Goal: Task Accomplishment & Management: Use online tool/utility

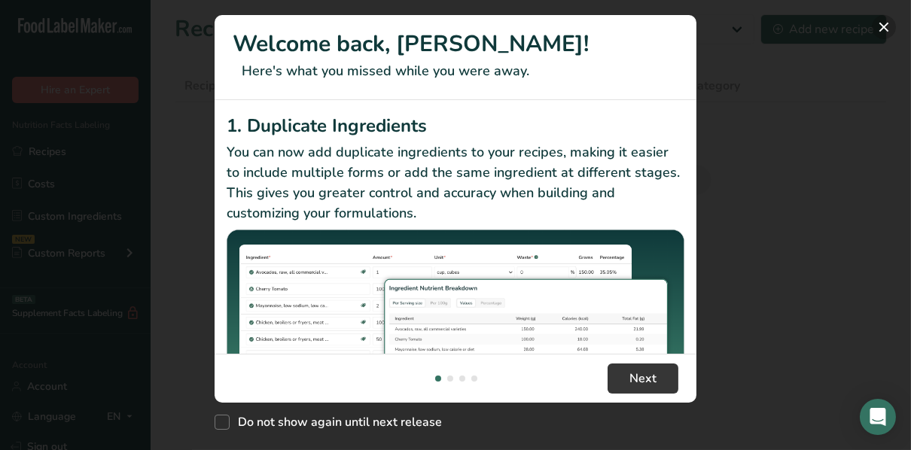
click at [875, 28] on button "New Features" at bounding box center [884, 27] width 24 height 24
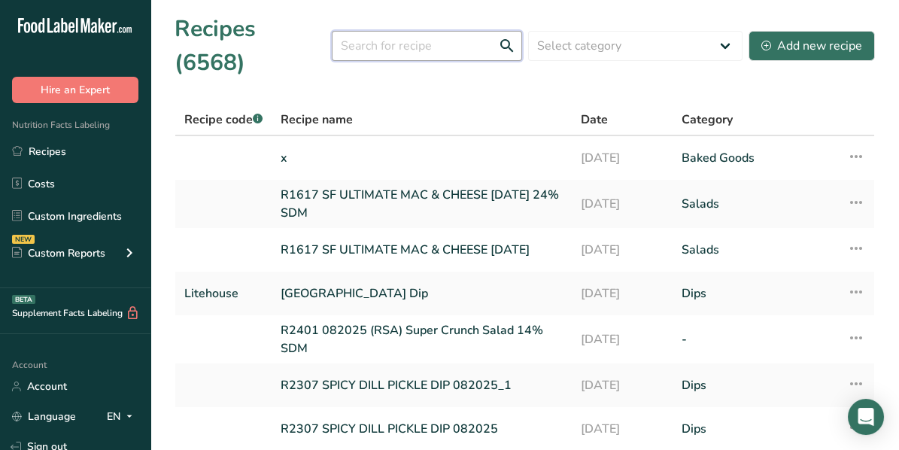
click at [397, 31] on input "text" at bounding box center [427, 46] width 190 height 30
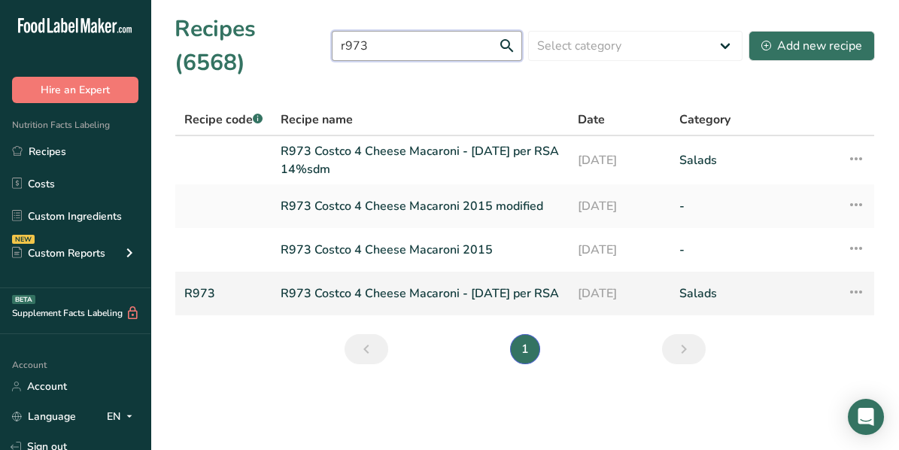
type input "r973"
click at [331, 278] on link "R973 Costco 4 Cheese Macaroni - [DATE] per RSA" at bounding box center [420, 294] width 279 height 32
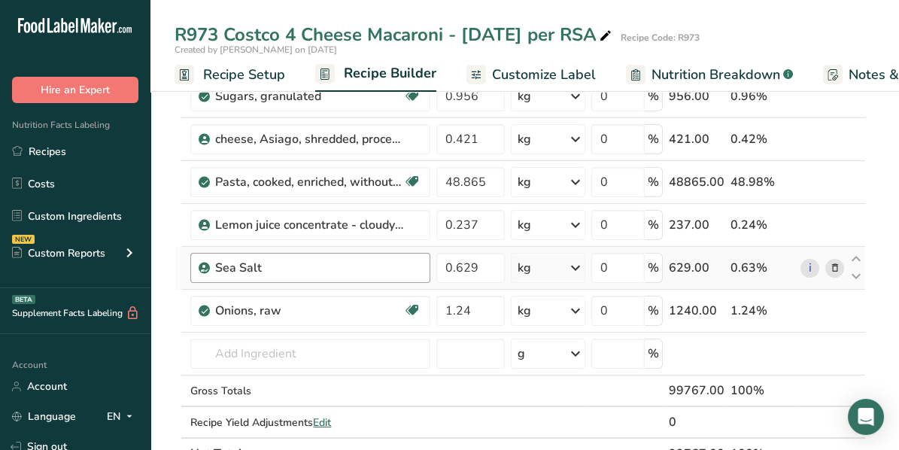
scroll to position [602, 0]
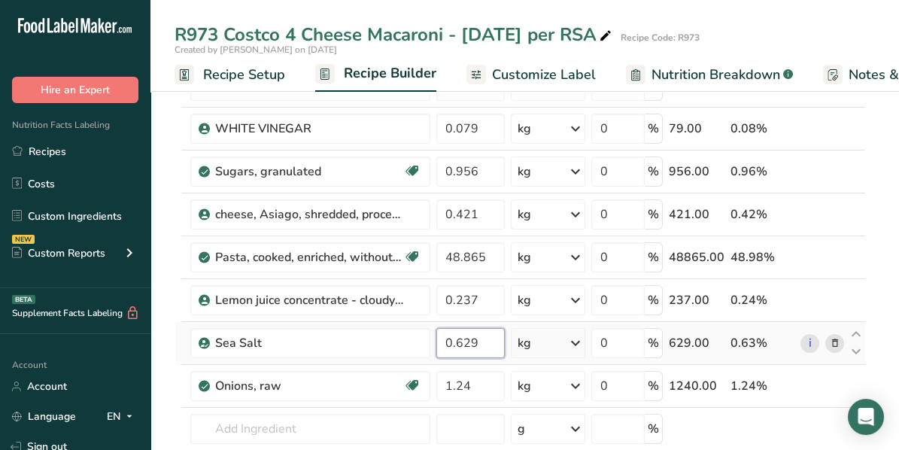
click at [462, 338] on input "0.629" at bounding box center [471, 343] width 68 height 30
click at [844, 241] on div "Ingredient * Amount * Unit * Waste * .a-a{fill:#347362;}.b-a{fill:#fff;} Grams …" at bounding box center [521, 52] width 692 height 984
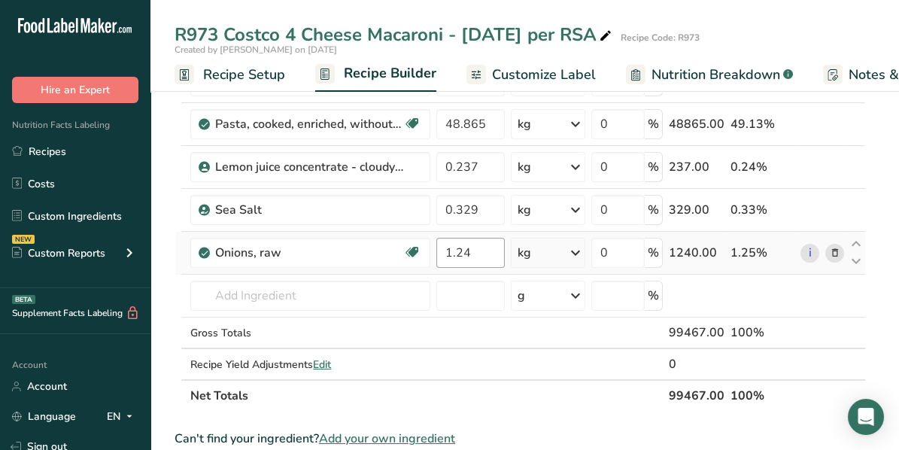
scroll to position [753, 0]
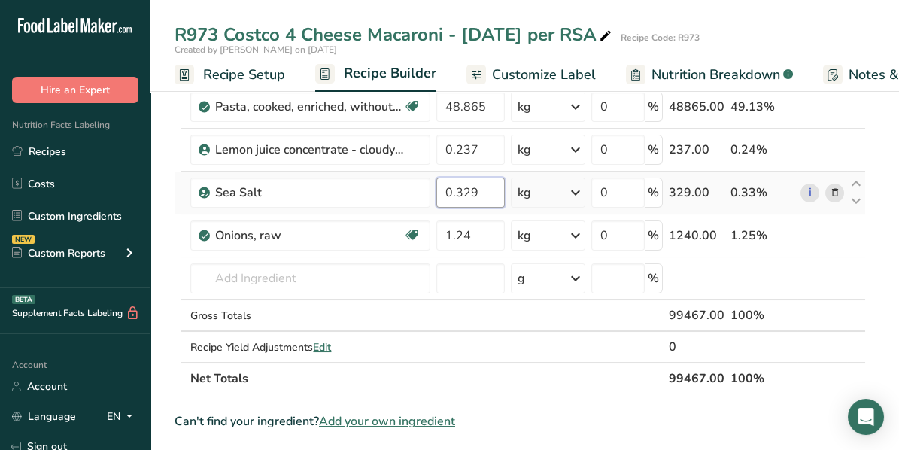
click at [460, 185] on input "0.329" at bounding box center [471, 193] width 68 height 30
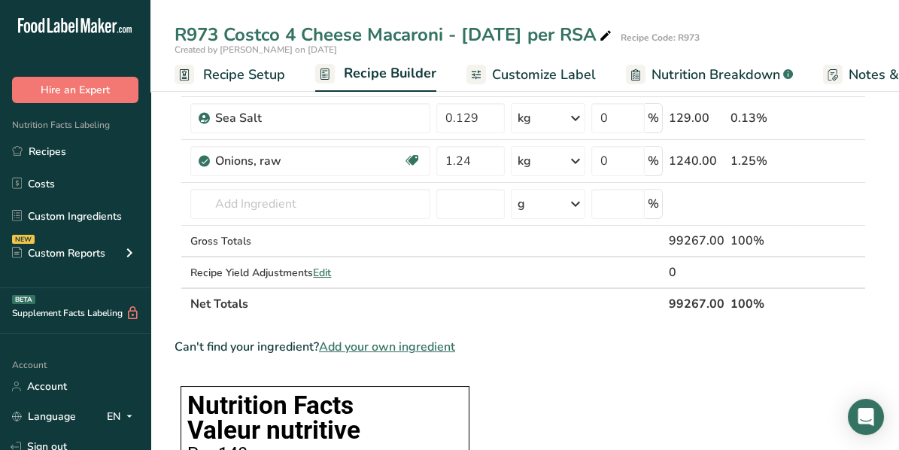
scroll to position [677, 0]
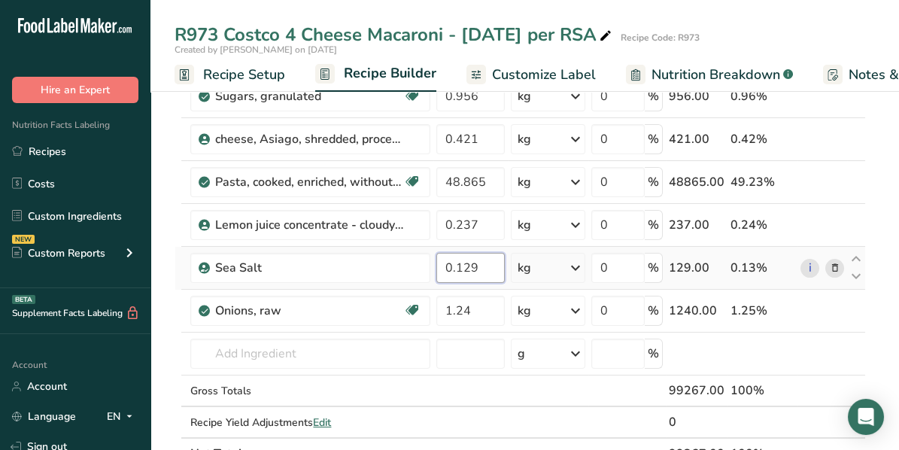
click at [460, 259] on input "0.129" at bounding box center [471, 268] width 68 height 30
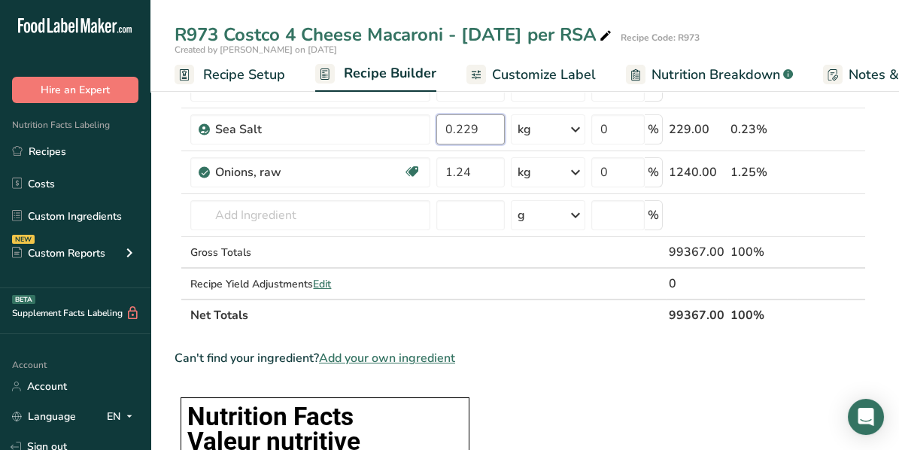
scroll to position [827, 0]
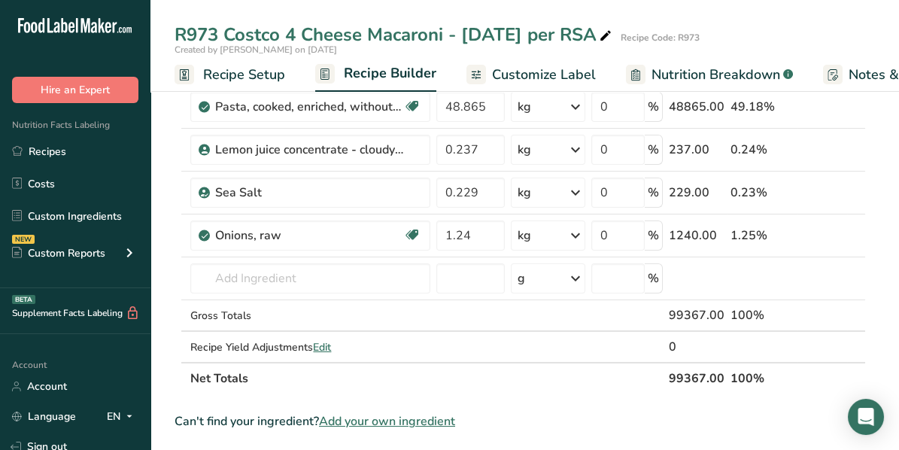
scroll to position [602, 0]
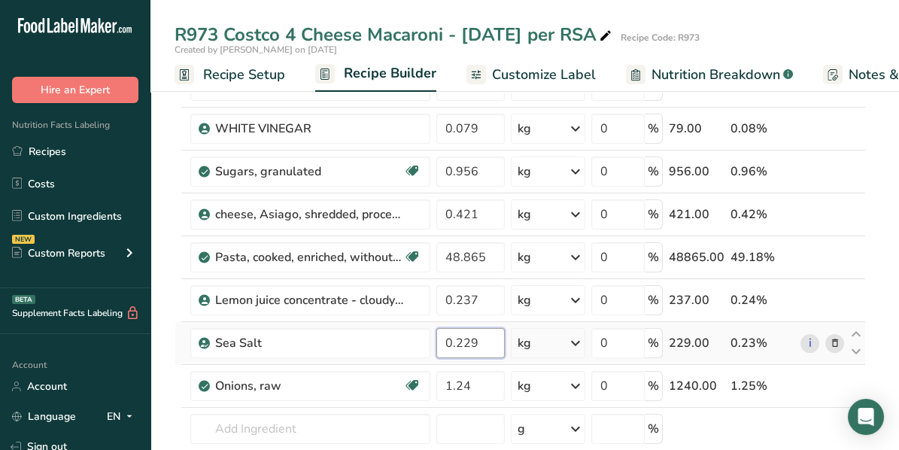
click at [476, 336] on input "0.229" at bounding box center [471, 343] width 68 height 30
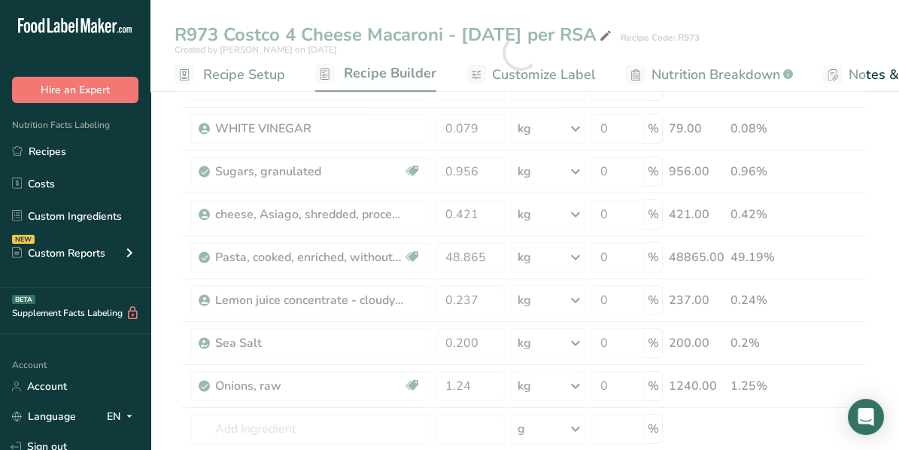
click at [737, 420] on div "Ingredient * Amount * Unit * Waste * .a-a{fill:#347362;}.b-a{fill:#fff;} Grams …" at bounding box center [521, 52] width 692 height 984
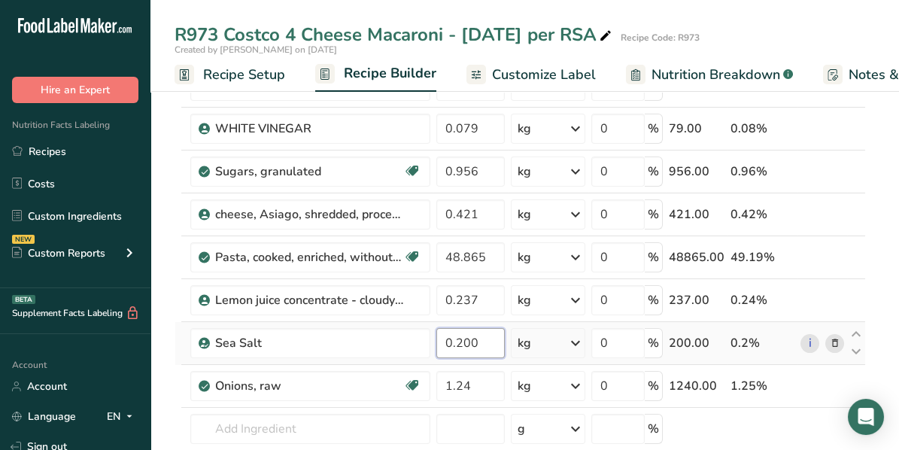
click at [478, 338] on input "0.200" at bounding box center [471, 343] width 68 height 30
type input "0.290"
click at [752, 405] on div "Ingredient * Amount * Unit * Waste * .a-a{fill:#347362;}.b-a{fill:#fff;} Grams …" at bounding box center [521, 52] width 692 height 984
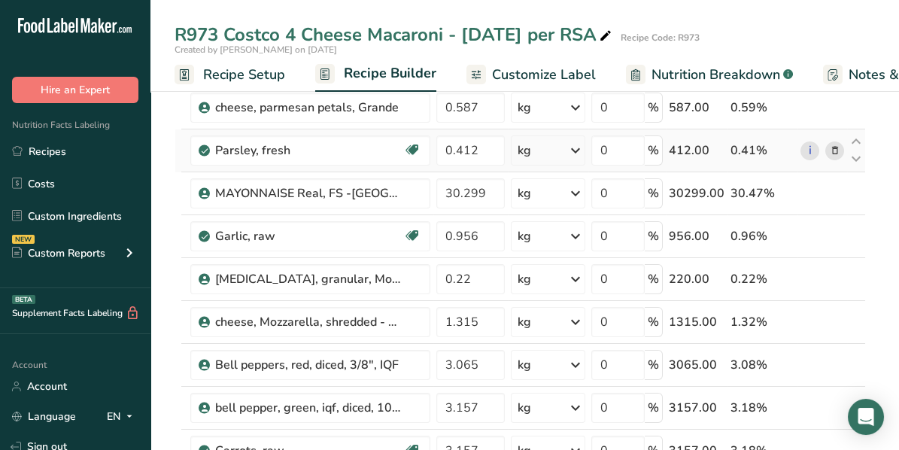
scroll to position [151, 0]
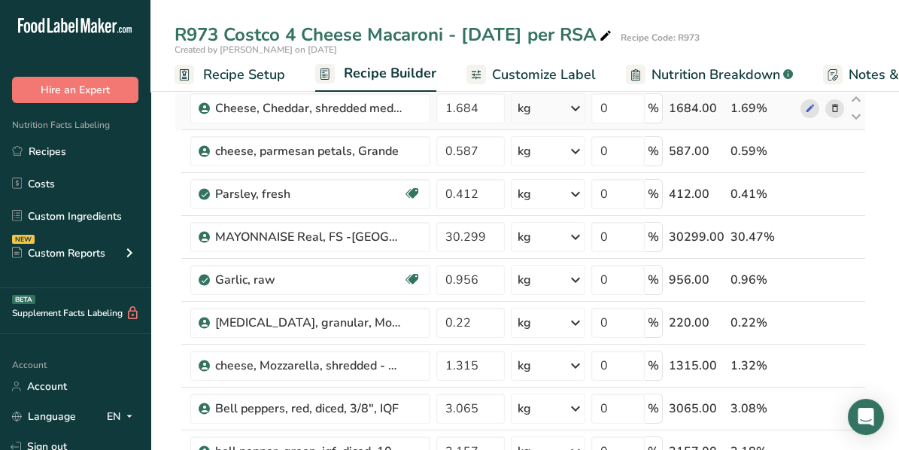
drag, startPoint x: 664, startPoint y: 76, endPoint x: 680, endPoint y: 116, distance: 42.9
click at [664, 76] on span "Nutrition Breakdown" at bounding box center [716, 75] width 129 height 20
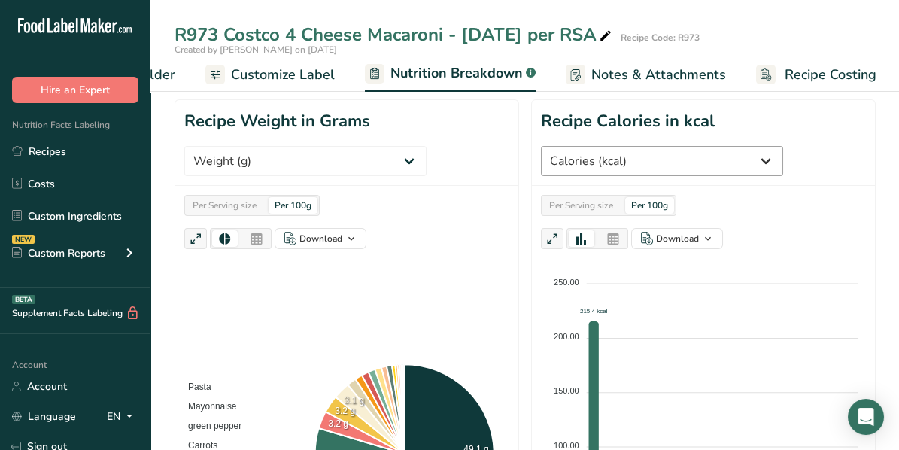
scroll to position [225, 0]
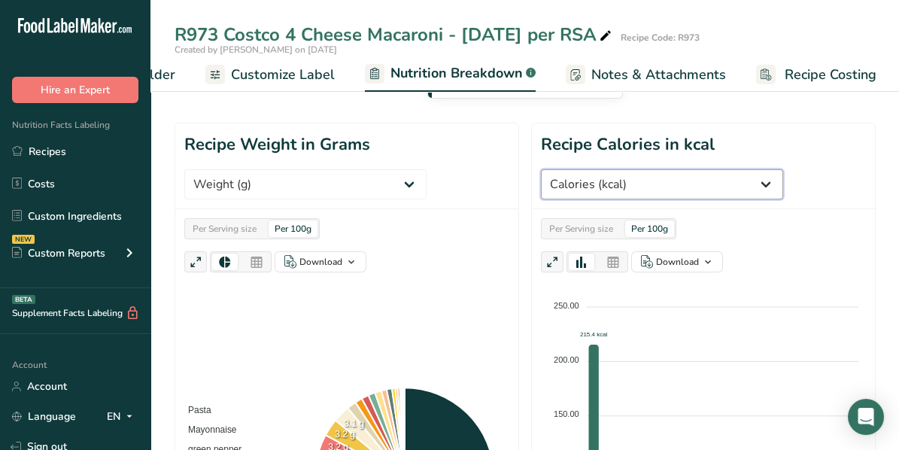
click at [706, 181] on select "Weight (g) Calories (kcal) Energy KJ (kj) Total Fat (g) Saturated Fat (g) Trans…" at bounding box center [662, 184] width 242 height 30
select select "Sodium"
click at [541, 169] on select "Weight (g) Calories (kcal) Energy KJ (kj) Total Fat (g) Saturated Fat (g) Trans…" at bounding box center [662, 184] width 242 height 30
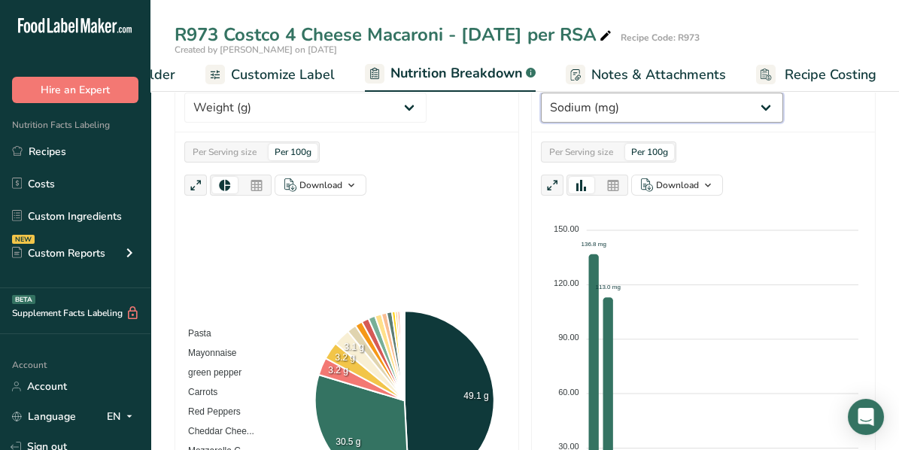
scroll to position [301, 0]
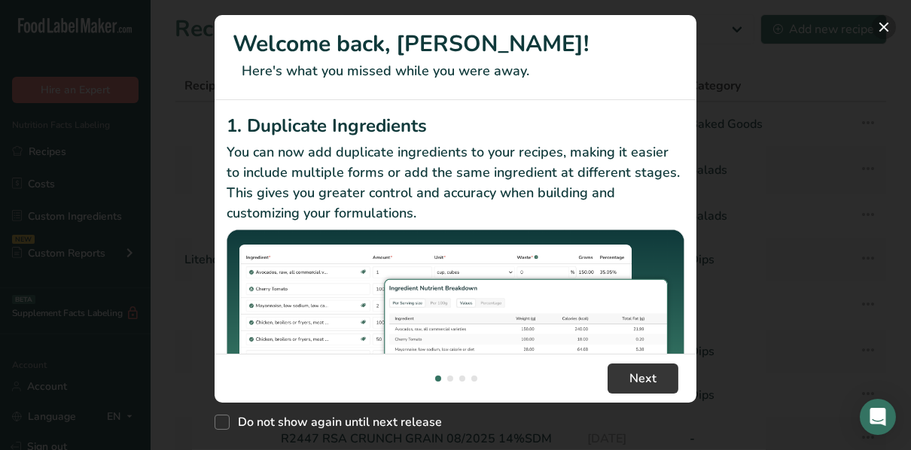
click at [875, 26] on button "New Features" at bounding box center [884, 27] width 24 height 24
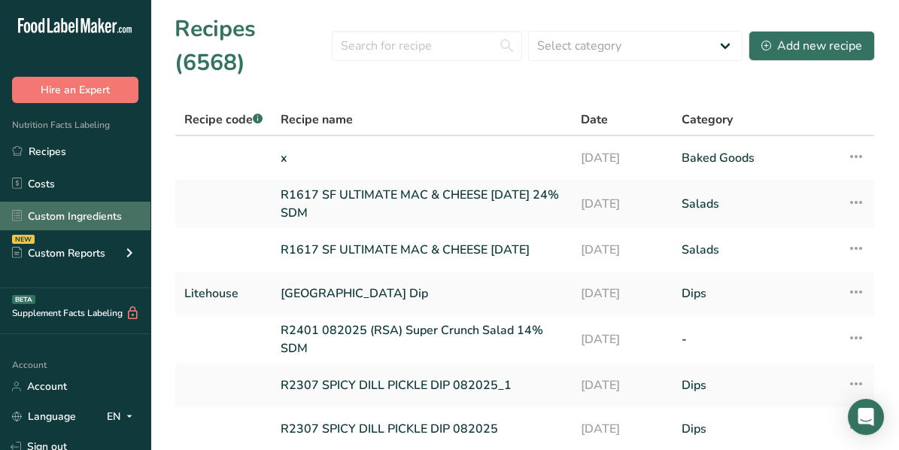
click at [78, 210] on link "Custom Ingredients" at bounding box center [75, 216] width 151 height 29
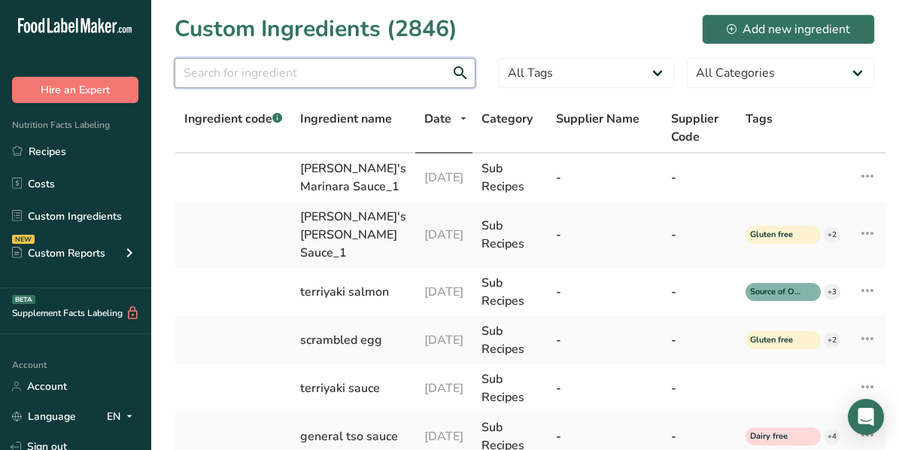
click at [334, 71] on input "text" at bounding box center [325, 73] width 301 height 30
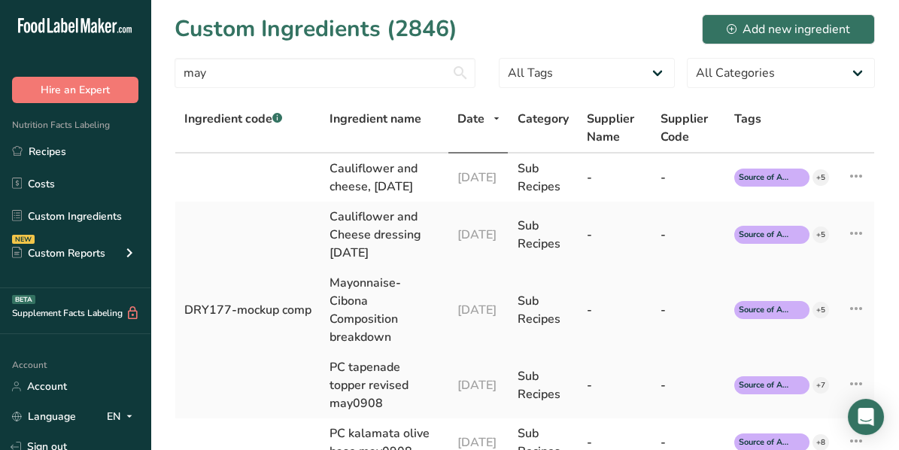
click at [376, 336] on div "Mayonnaise- Cibona Composition breakdown" at bounding box center [385, 310] width 110 height 72
click at [345, 335] on div "Mayonnaise- Cibona Composition breakdown" at bounding box center [385, 310] width 110 height 72
click at [283, 319] on div "DRY177-mockup comp" at bounding box center [247, 310] width 127 height 18
click at [340, 346] on div "Mayonnaise- Cibona Composition breakdown" at bounding box center [385, 310] width 110 height 72
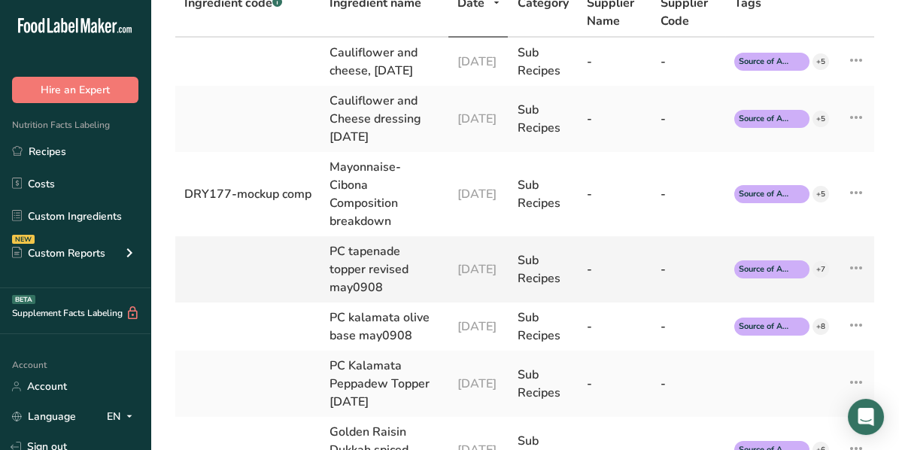
scroll to position [151, 0]
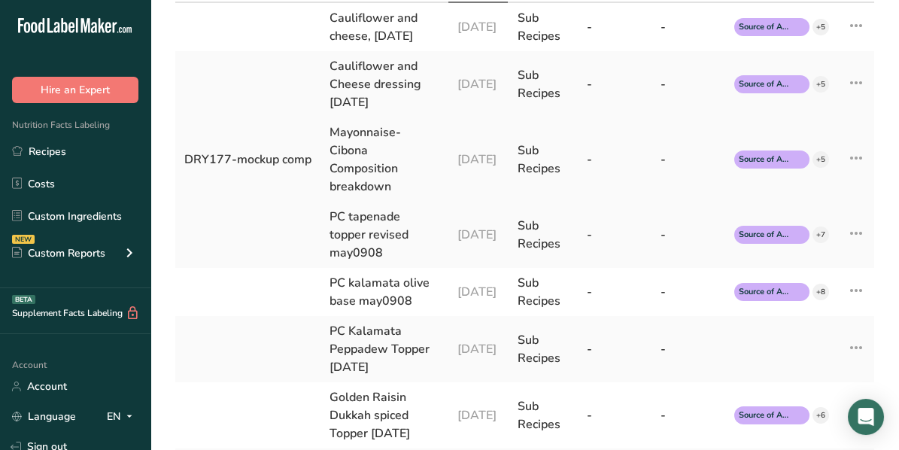
click at [363, 196] on div "Mayonnaise- Cibona Composition breakdown" at bounding box center [385, 159] width 110 height 72
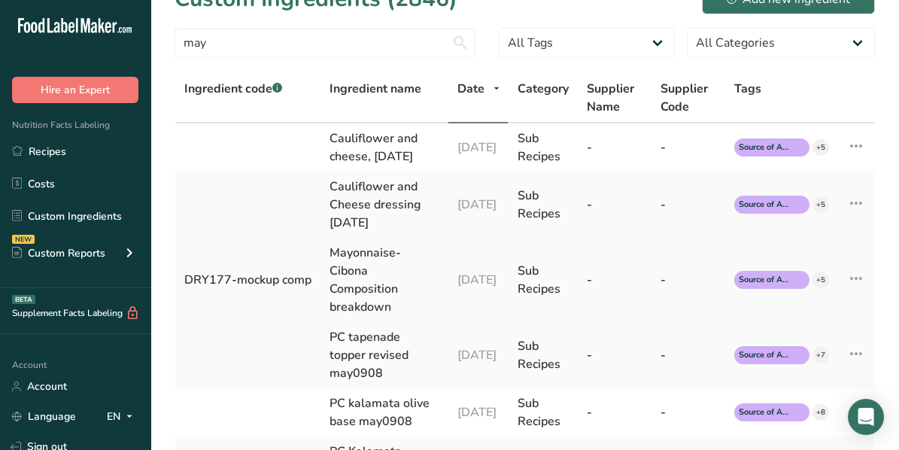
scroll to position [0, 0]
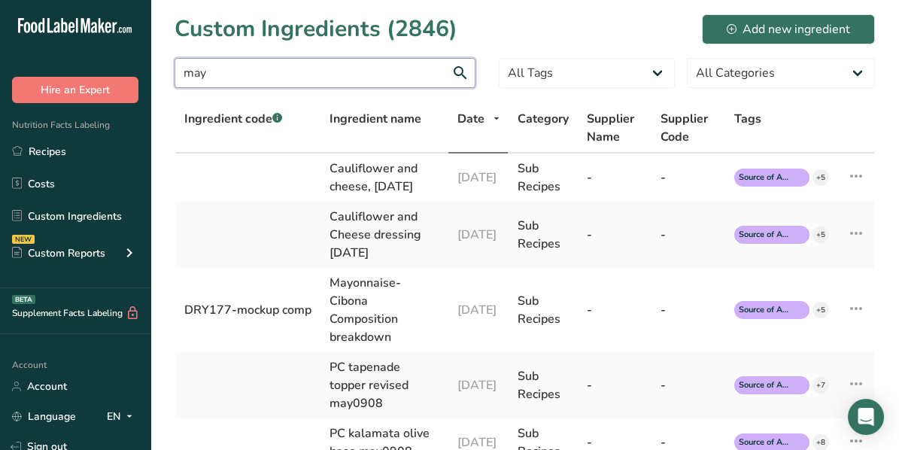
click at [228, 81] on input "may" at bounding box center [325, 73] width 301 height 30
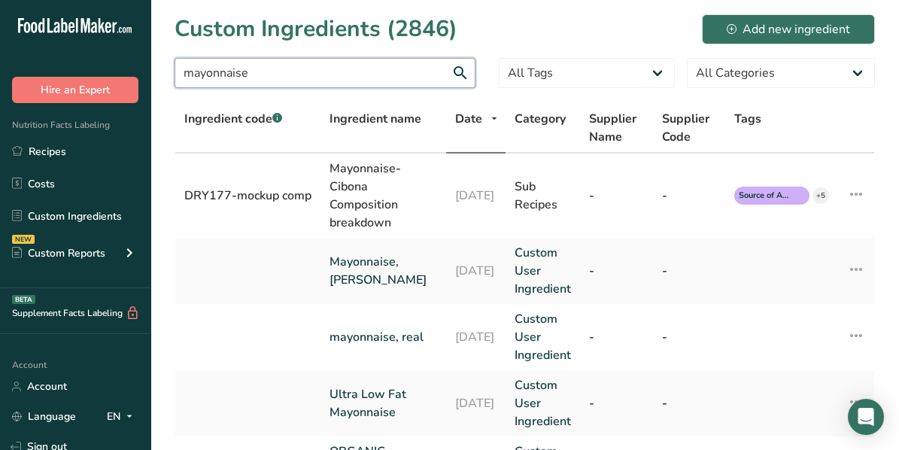
click at [458, 72] on input "mayonnaise" at bounding box center [325, 73] width 301 height 30
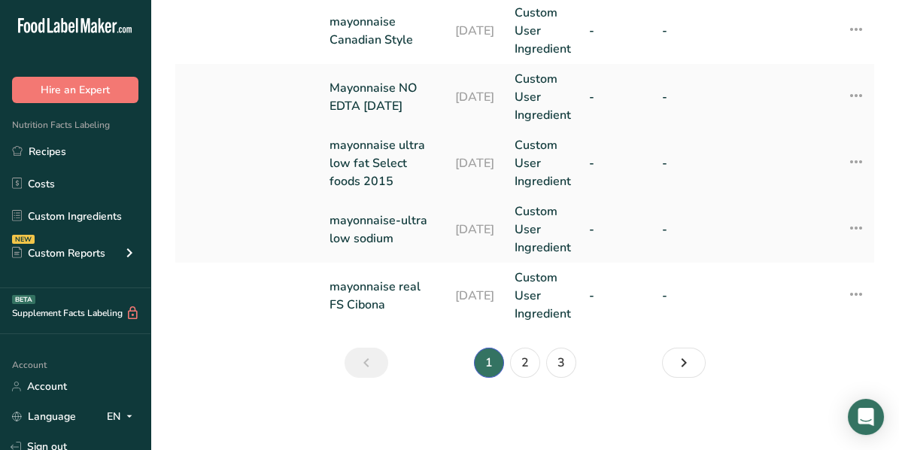
scroll to position [871, 0]
type input "mayonnaise"
click at [367, 291] on link "mayonnaise real FS Cibona" at bounding box center [384, 296] width 108 height 36
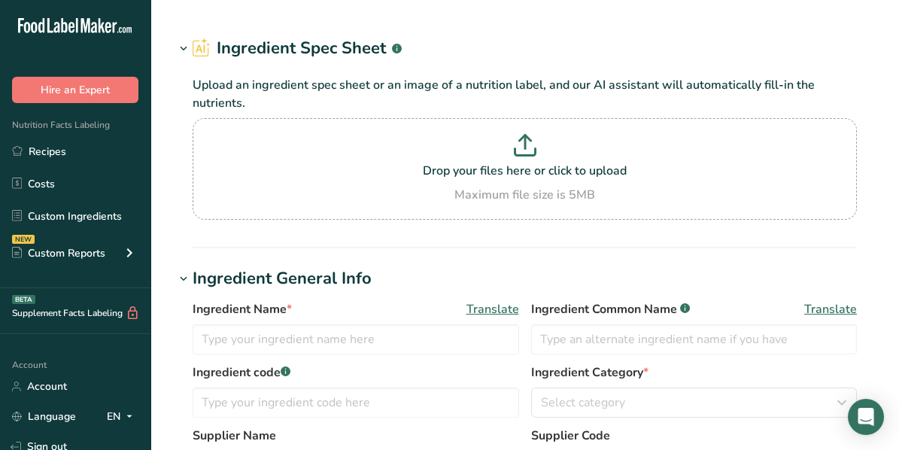
type input "mayonnaise real FS Cibona"
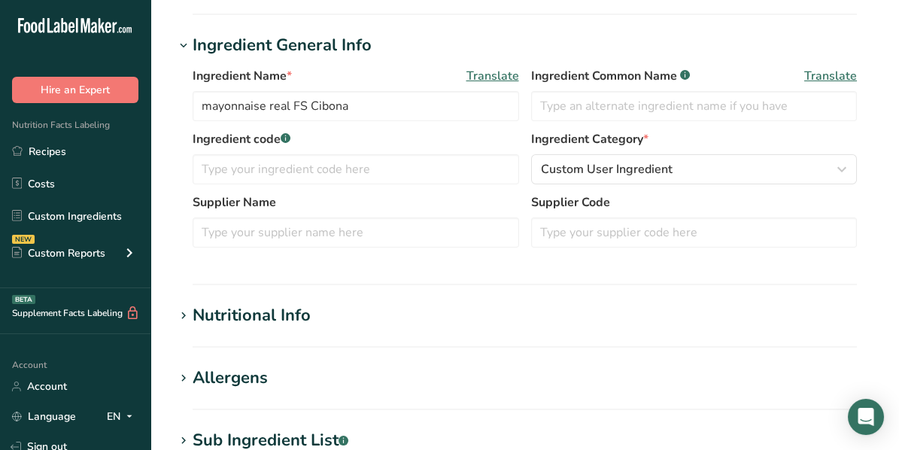
scroll to position [301, 0]
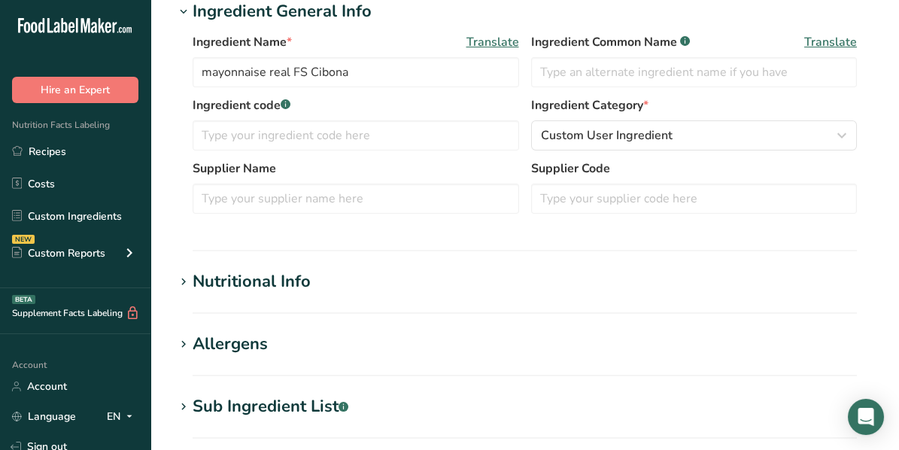
click at [186, 280] on icon at bounding box center [184, 282] width 14 height 21
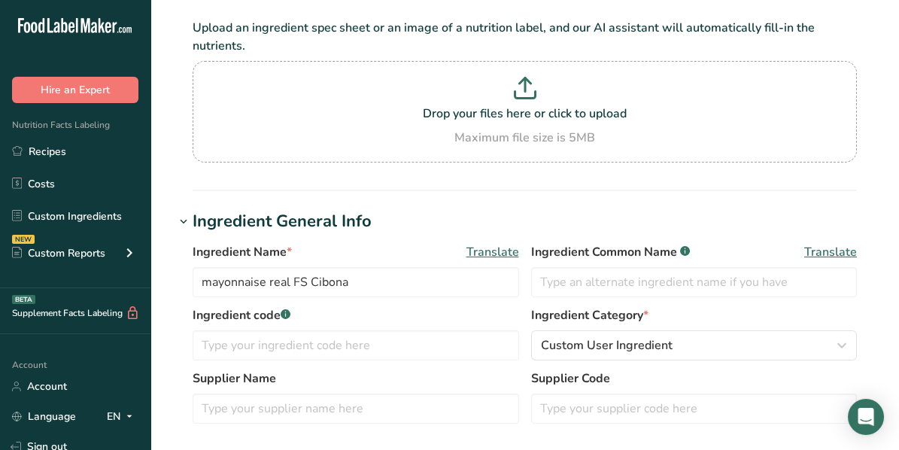
scroll to position [0, 0]
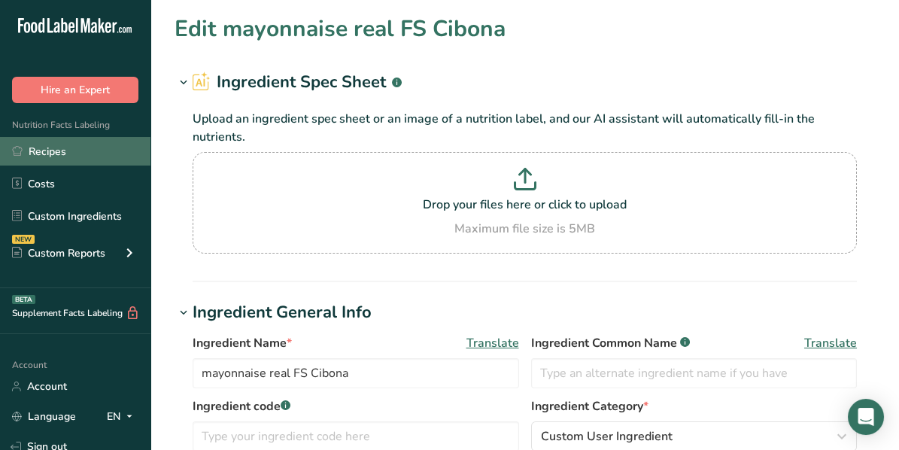
click at [62, 152] on link "Recipes" at bounding box center [75, 151] width 151 height 29
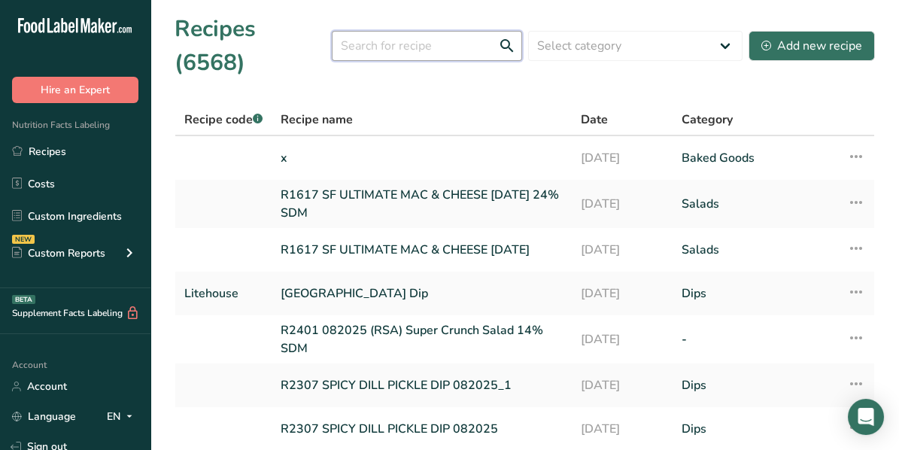
click at [426, 31] on input "text" at bounding box center [427, 46] width 190 height 30
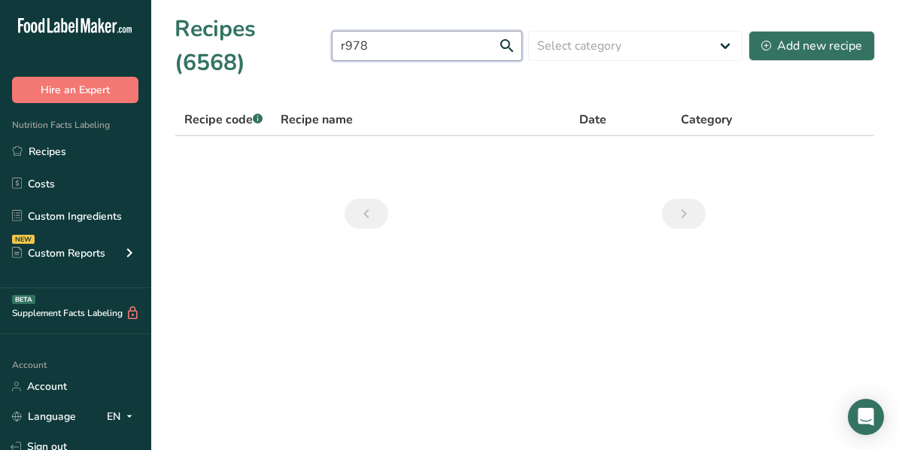
click at [376, 31] on input "r978" at bounding box center [427, 46] width 190 height 30
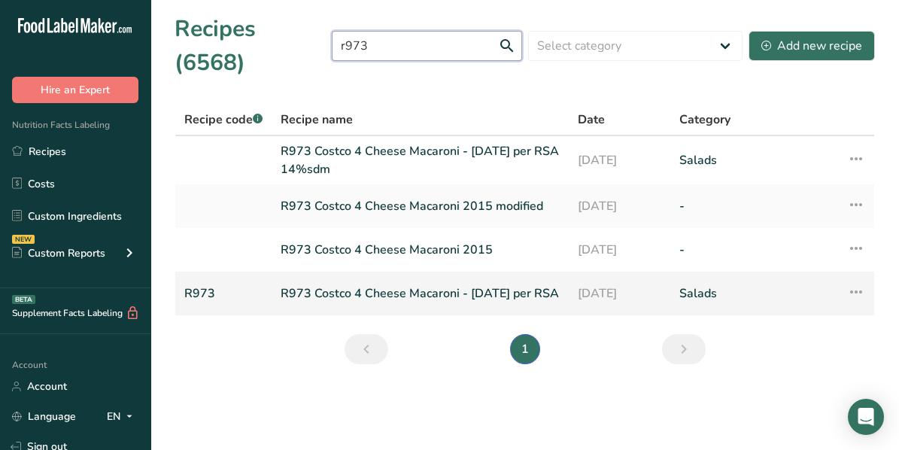
type input "r973"
click at [400, 278] on link "R973 Costco 4 Cheese Macaroni - [DATE] per RSA" at bounding box center [420, 294] width 279 height 32
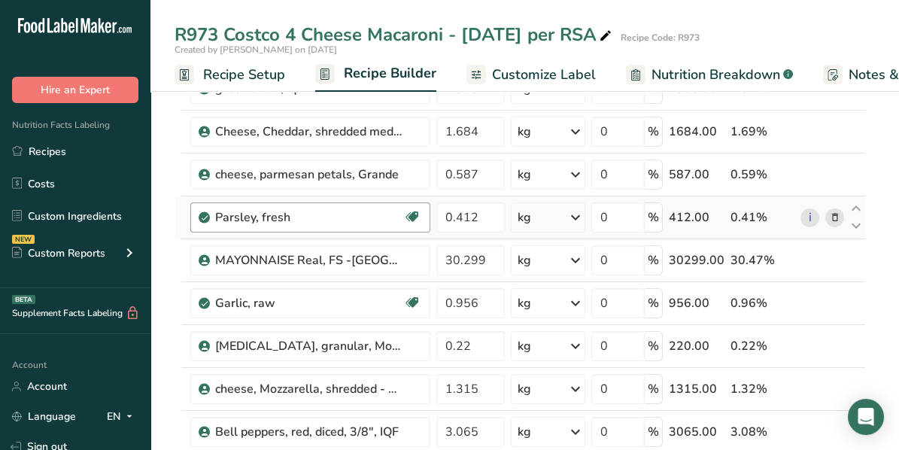
scroll to position [151, 0]
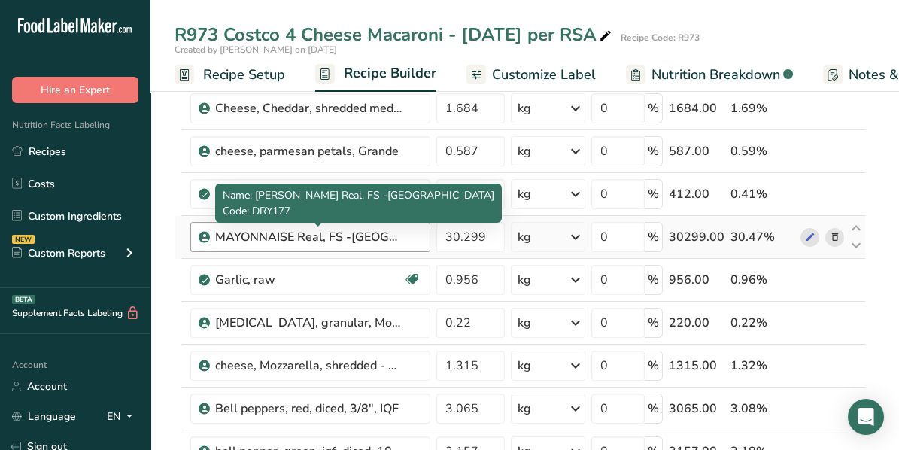
click at [379, 237] on div "MAYONNAISE Real, FS -[GEOGRAPHIC_DATA]" at bounding box center [309, 237] width 188 height 18
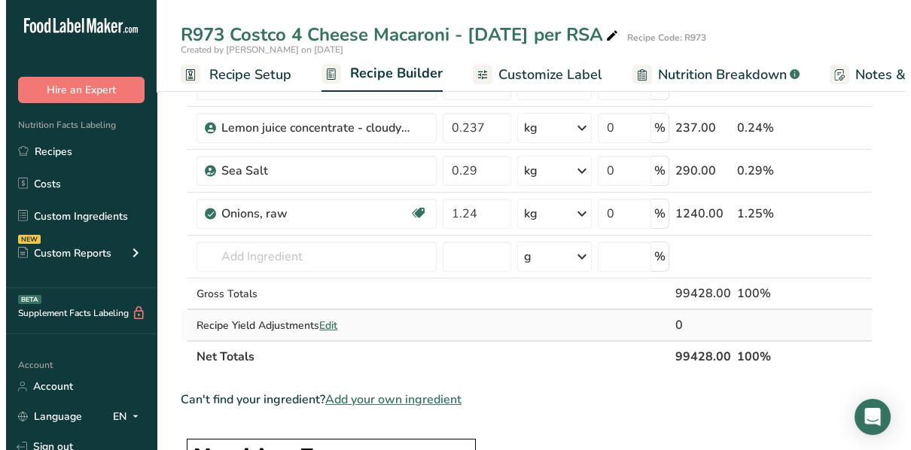
scroll to position [753, 0]
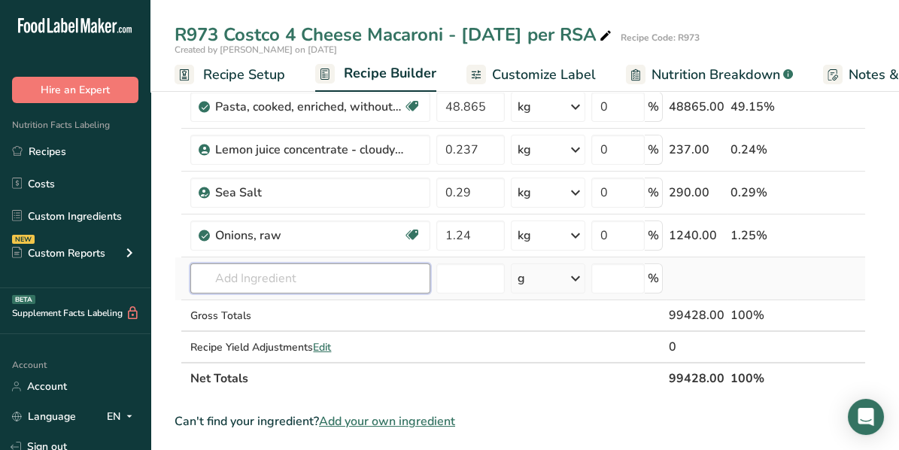
click at [315, 270] on input "text" at bounding box center [310, 278] width 240 height 30
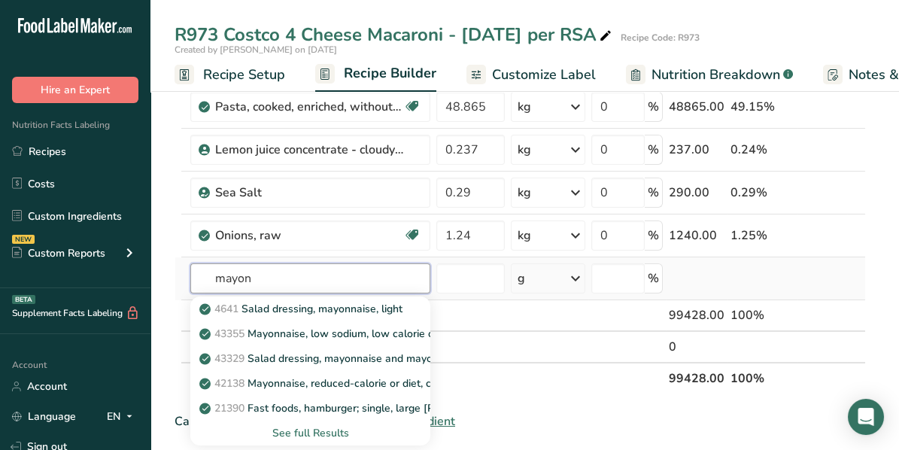
type input "mayon"
click at [336, 425] on div "See full Results" at bounding box center [310, 433] width 216 height 16
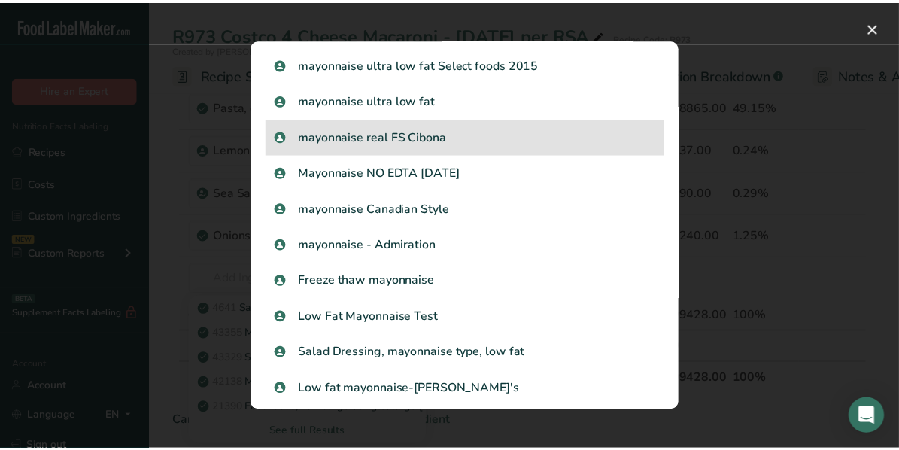
scroll to position [1505, 0]
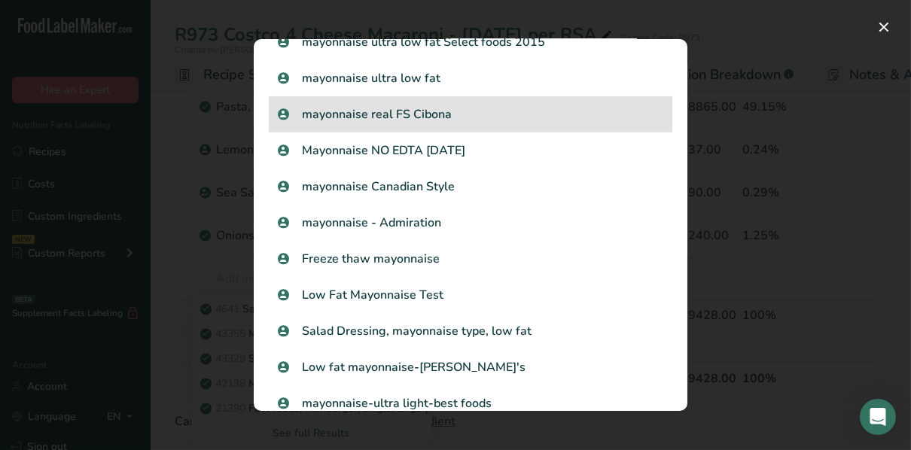
click at [375, 105] on p "mayonnaise real FS Cibona" at bounding box center [470, 114] width 385 height 18
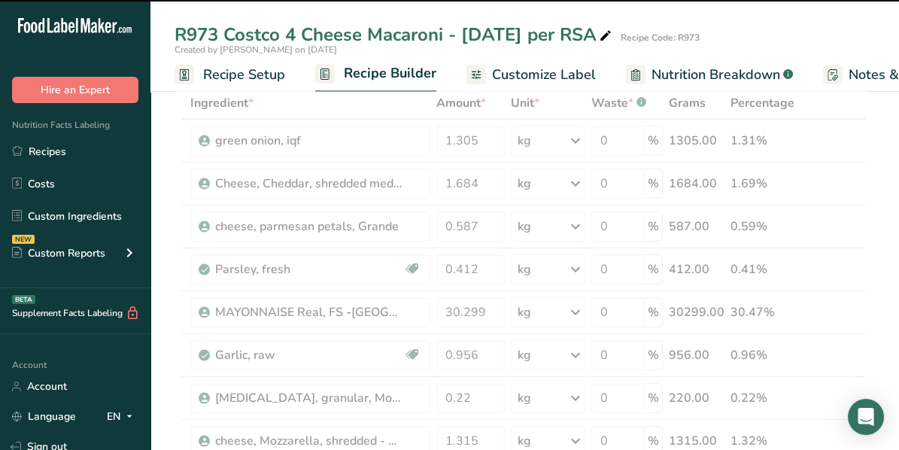
scroll to position [301, 0]
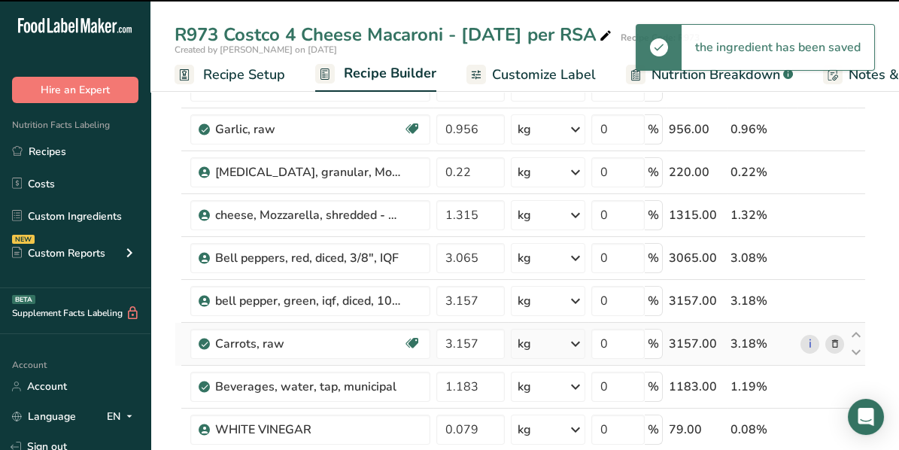
type input "0"
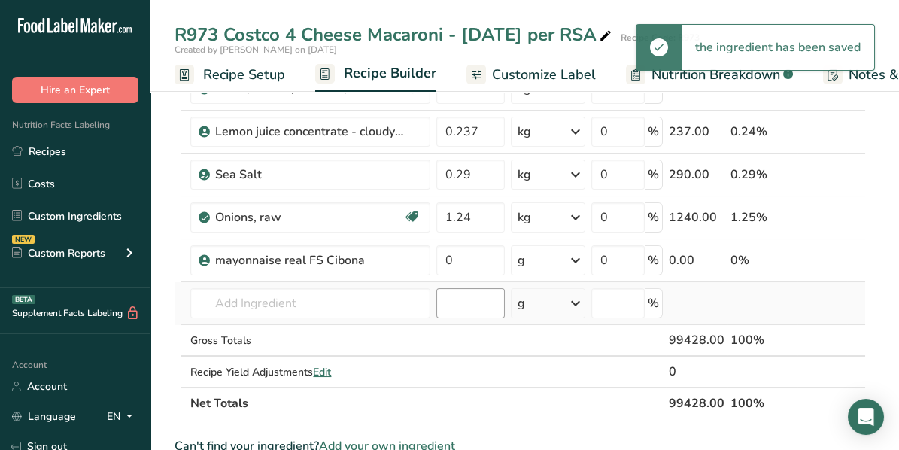
scroll to position [753, 0]
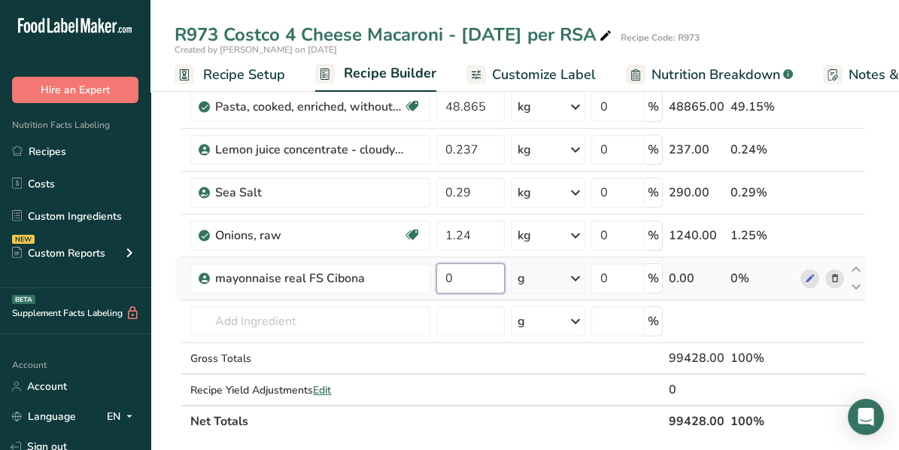
click at [464, 269] on input "0" at bounding box center [471, 278] width 68 height 30
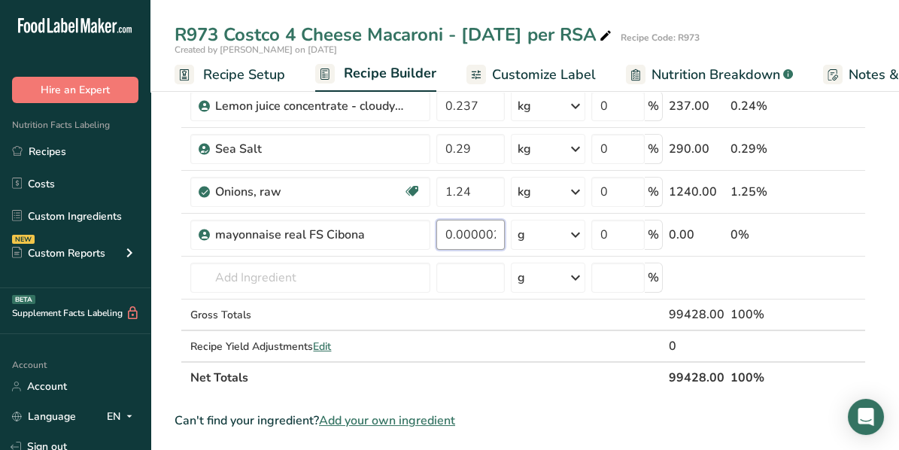
scroll to position [827, 0]
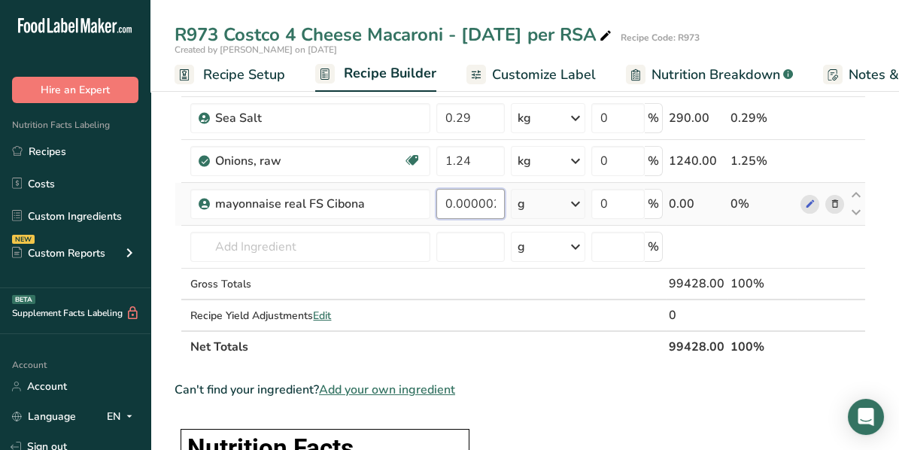
type input "0"
type input "30.299"
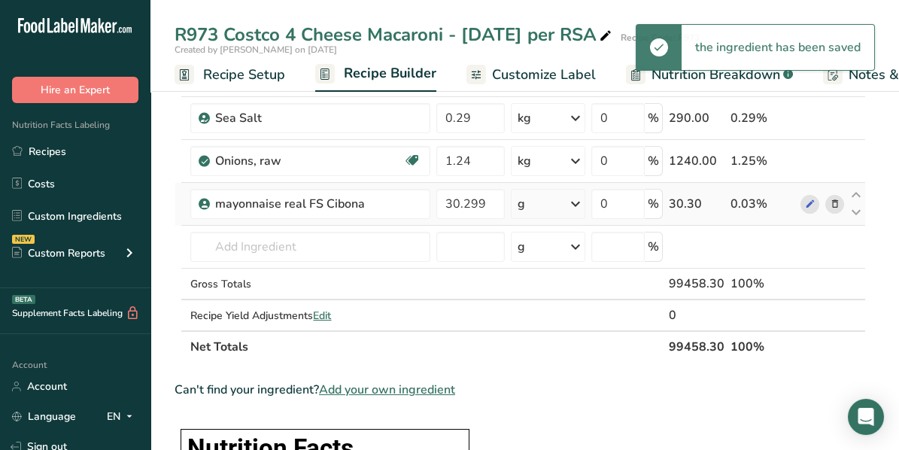
click at [577, 201] on icon at bounding box center [576, 203] width 18 height 27
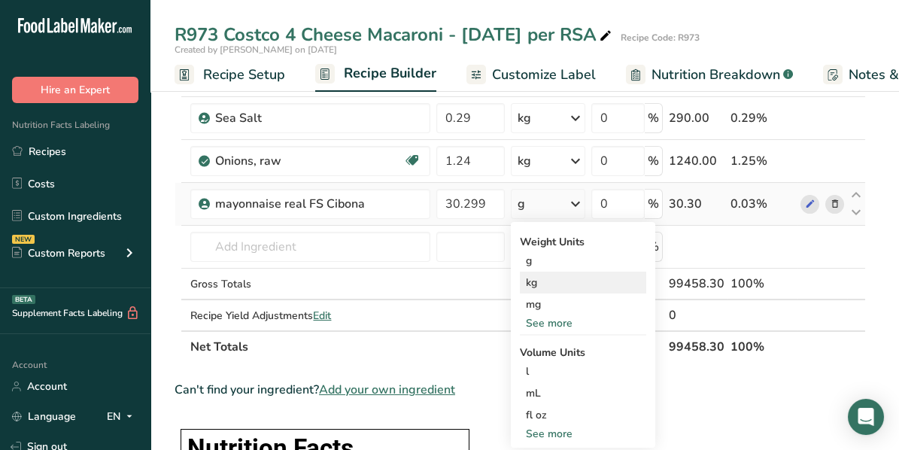
click at [536, 280] on div "kg" at bounding box center [583, 283] width 126 height 22
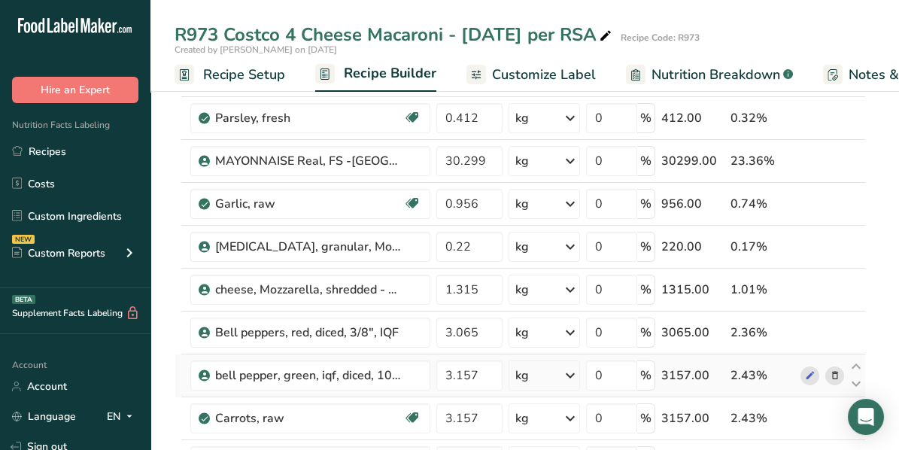
scroll to position [225, 0]
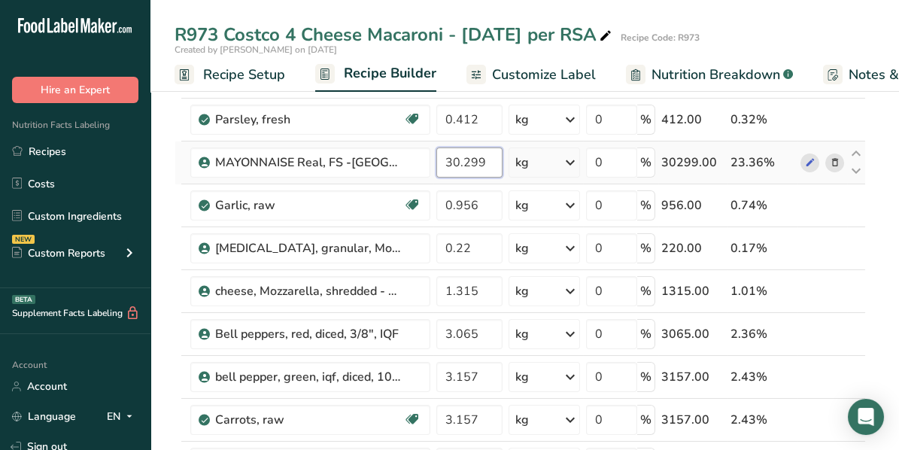
click at [485, 162] on input "30.299" at bounding box center [470, 163] width 66 height 30
type input "3"
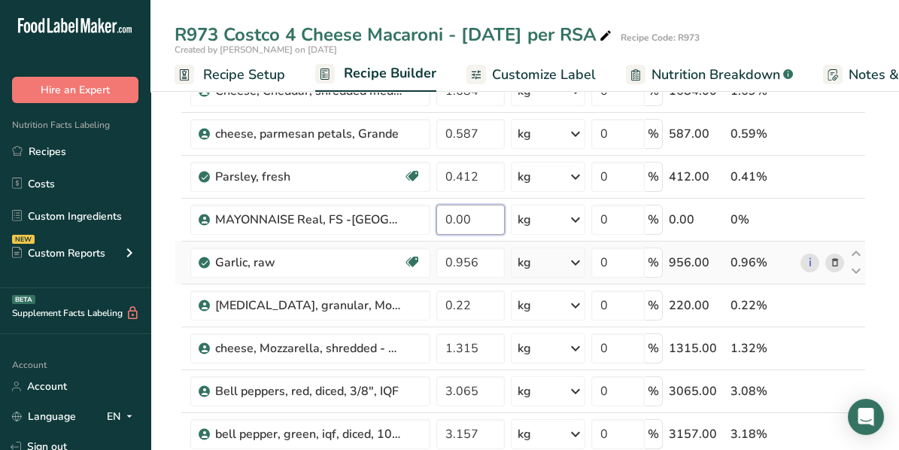
scroll to position [394, 0]
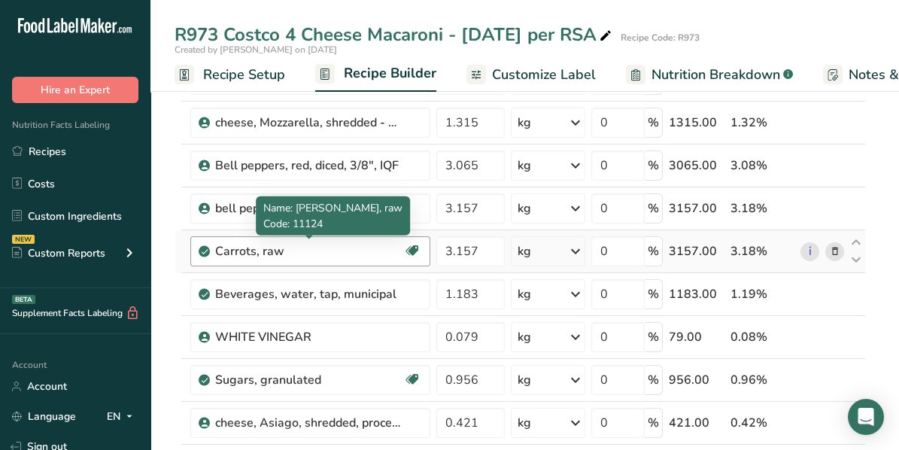
type input "0.00"
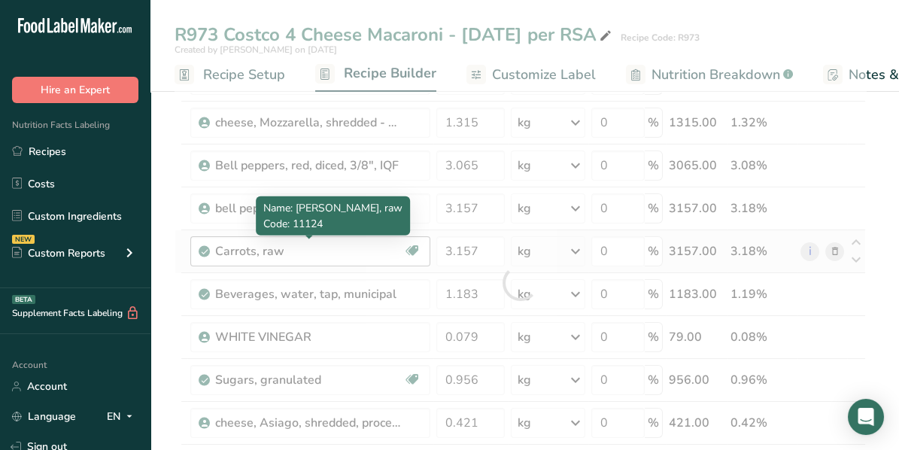
click at [326, 254] on div "Ingredient * Amount * Unit * Waste * .a-a{fill:#347362;}.b-a{fill:#fff;} Grams …" at bounding box center [521, 282] width 692 height 1027
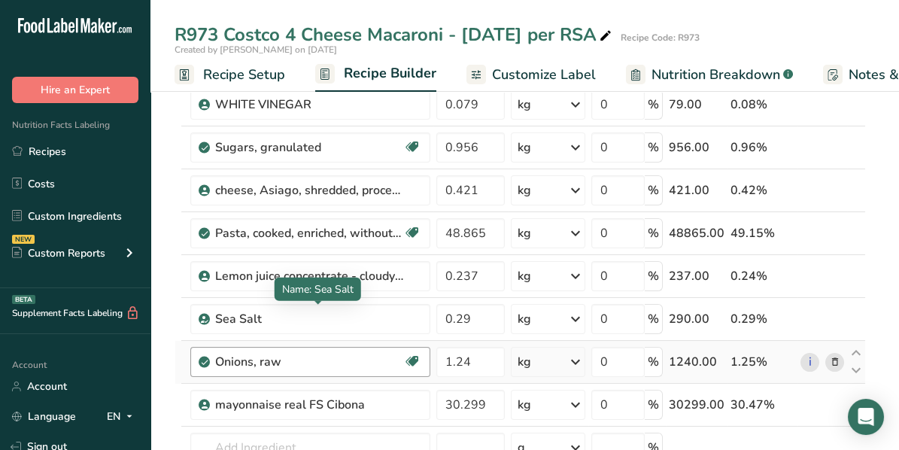
scroll to position [677, 0]
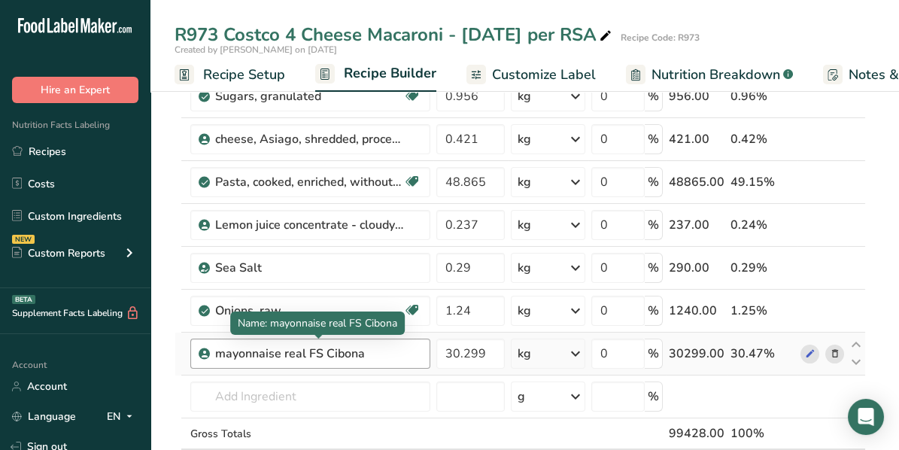
click at [364, 349] on div "mayonnaise real FS Cibona" at bounding box center [309, 354] width 188 height 18
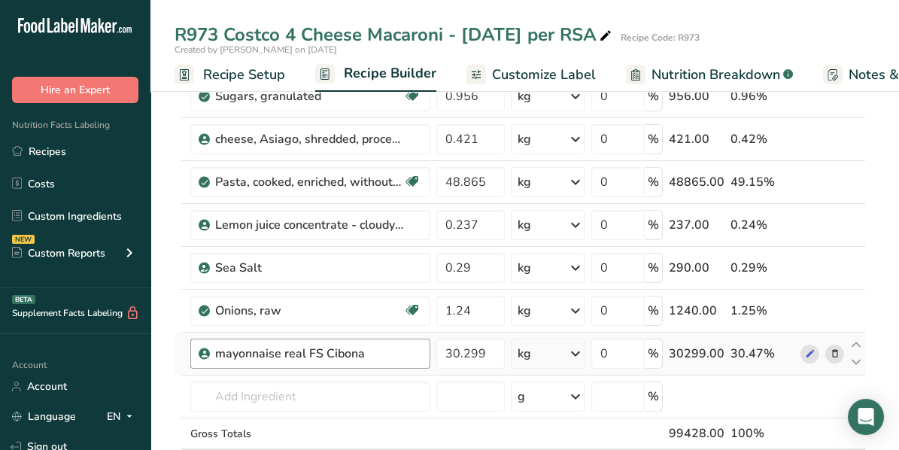
drag, startPoint x: 214, startPoint y: 348, endPoint x: 364, endPoint y: 349, distance: 149.0
click at [364, 349] on div "mayonnaise real FS Cibona" at bounding box center [309, 354] width 188 height 18
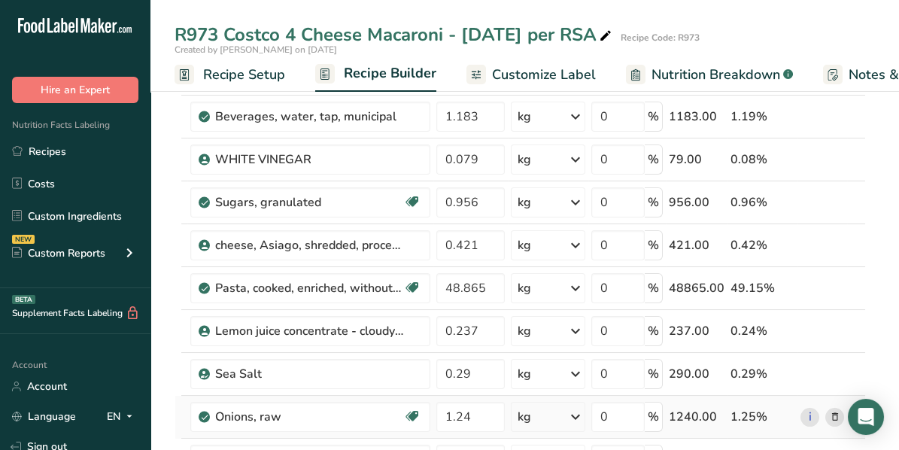
scroll to position [602, 0]
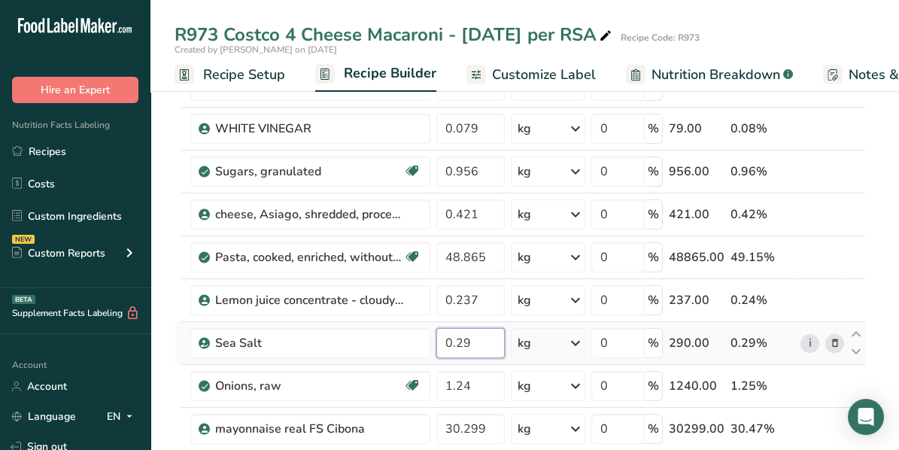
click at [461, 337] on input "0.29" at bounding box center [471, 343] width 68 height 30
type input "0.690"
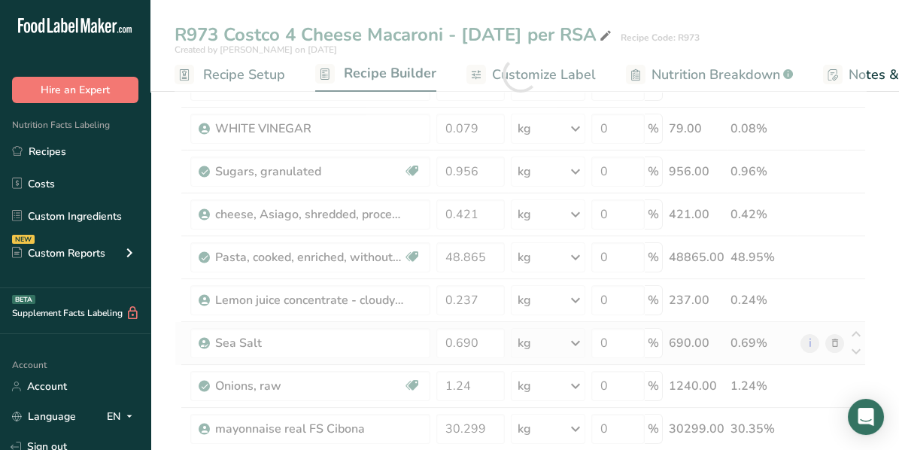
click at [830, 321] on div "Ingredient * Amount * Unit * Waste * .a-a{fill:#347362;}.b-a{fill:#fff;} Grams …" at bounding box center [521, 73] width 692 height 1027
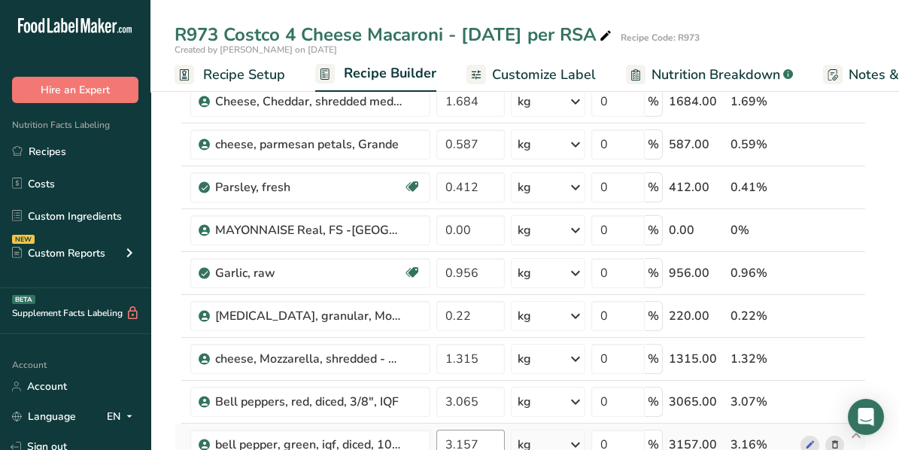
scroll to position [151, 0]
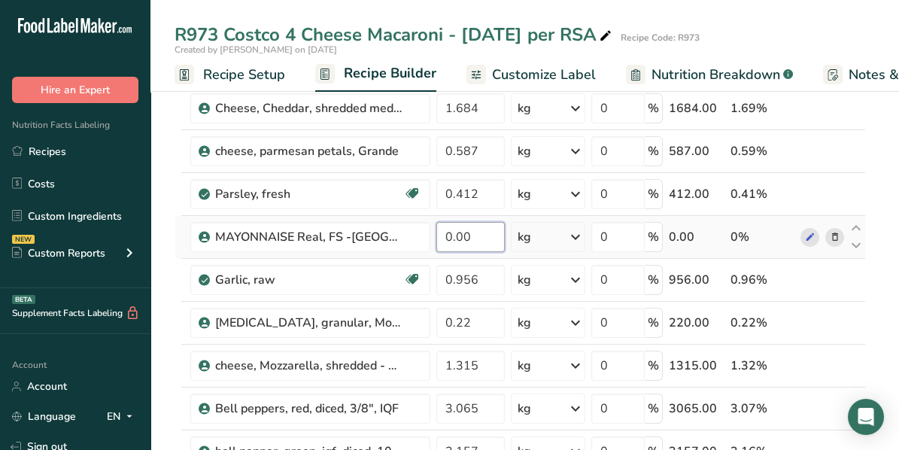
click at [478, 234] on input "0.00" at bounding box center [471, 237] width 68 height 30
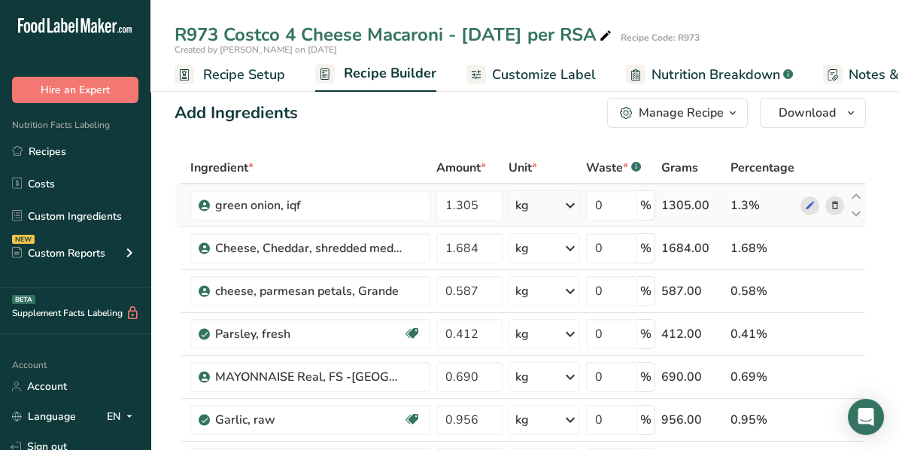
scroll to position [75, 0]
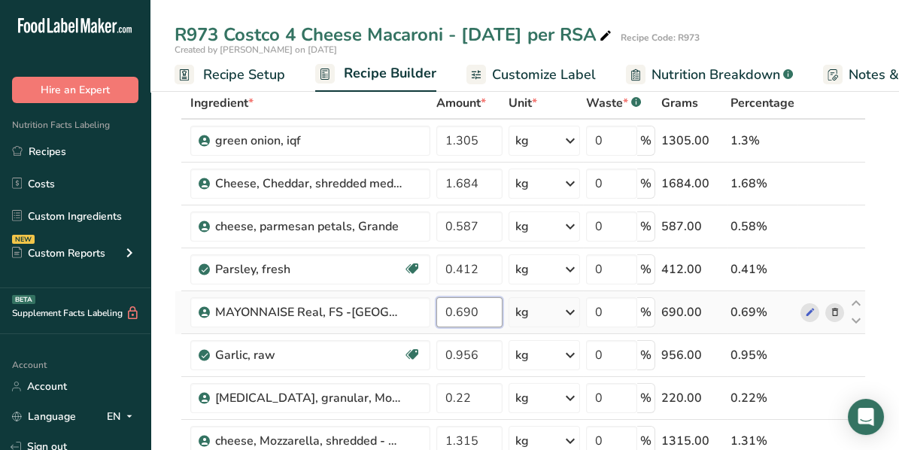
click at [485, 309] on input "0.690" at bounding box center [470, 312] width 66 height 30
type input "0"
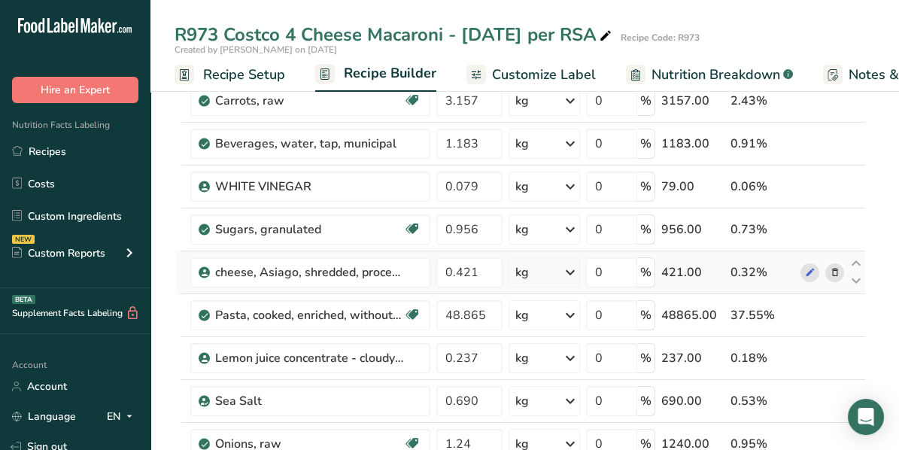
scroll to position [695, 0]
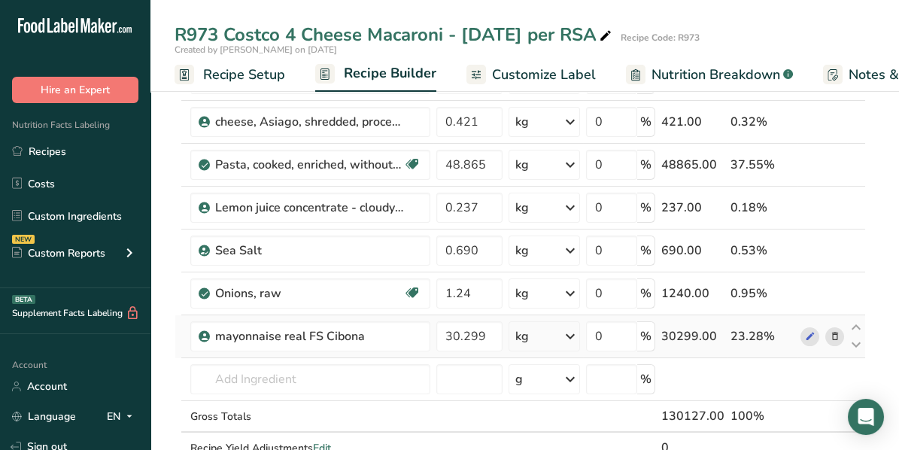
type input "30.299"
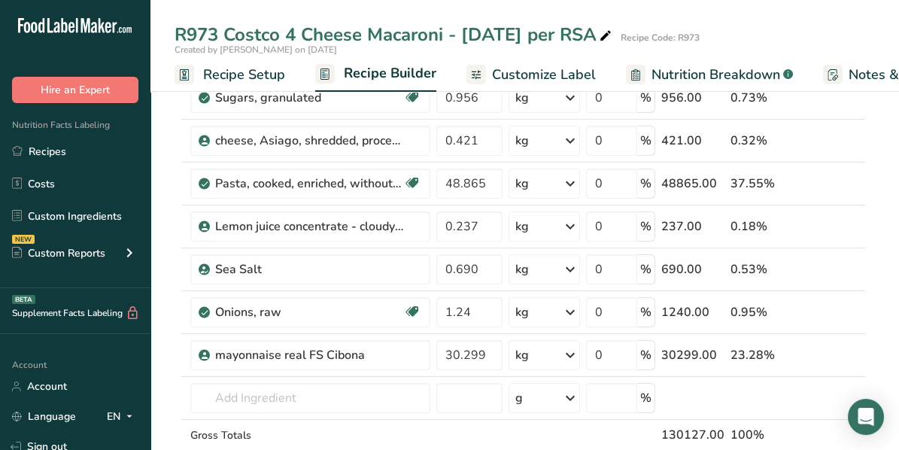
scroll to position [677, 0]
click at [835, 347] on icon at bounding box center [834, 354] width 11 height 16
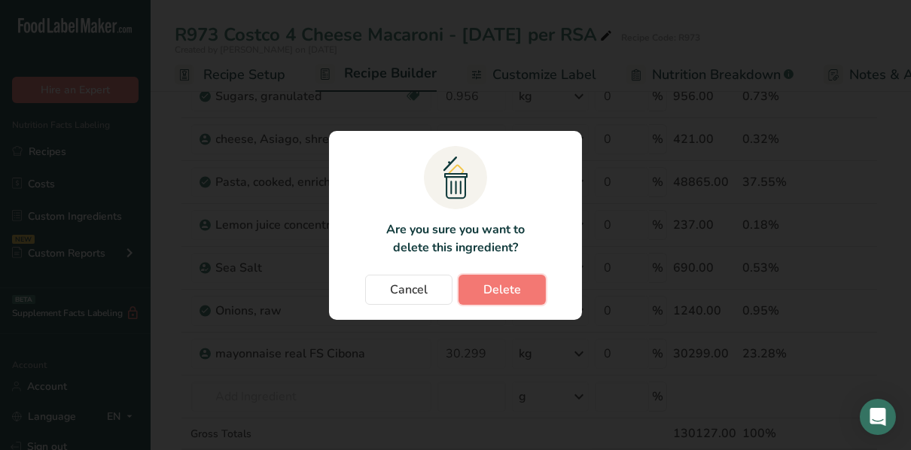
click at [504, 290] on span "Delete" at bounding box center [502, 290] width 38 height 18
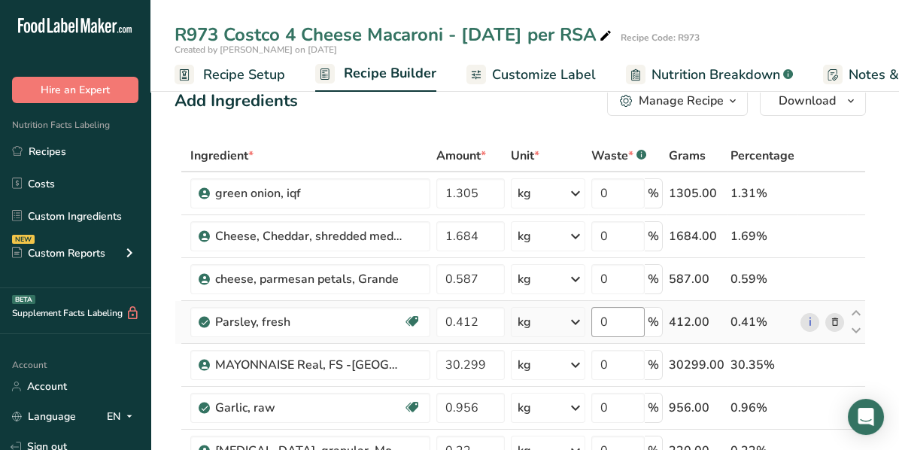
scroll to position [0, 0]
